Goal: Information Seeking & Learning: Check status

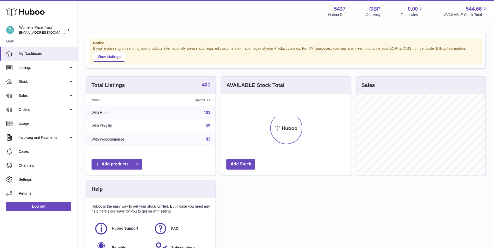
scroll to position [81, 129]
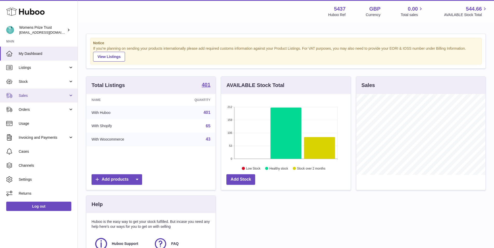
click at [32, 97] on span "Sales" at bounding box center [44, 95] width 50 height 5
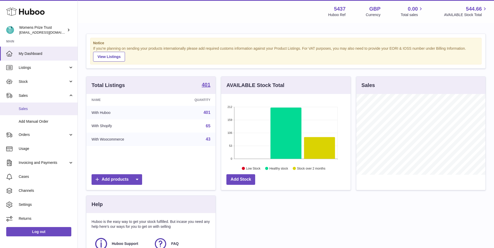
click at [26, 109] on span "Sales" at bounding box center [46, 109] width 55 height 5
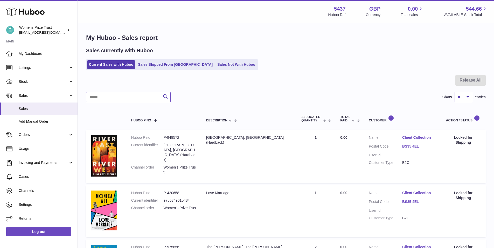
click at [142, 99] on input "text" at bounding box center [128, 97] width 85 height 10
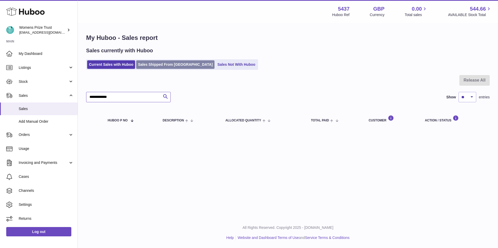
type input "**********"
click at [167, 63] on link "Sales Shipped From Huboo" at bounding box center [175, 64] width 78 height 9
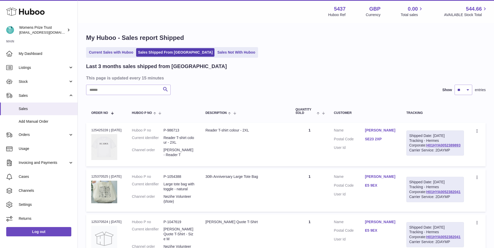
scroll to position [1, 0]
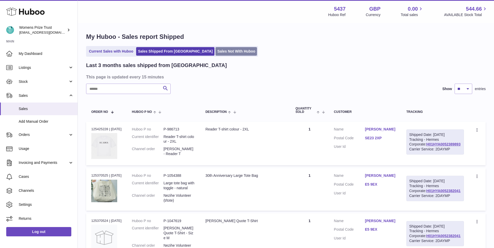
click at [218, 50] on link "Sales Not With Huboo" at bounding box center [235, 51] width 41 height 9
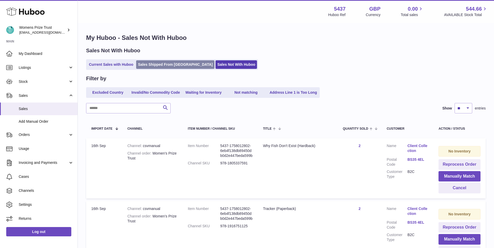
click at [157, 67] on link "Sales Shipped From [GEOGRAPHIC_DATA]" at bounding box center [175, 64] width 78 height 9
